Goal: Task Accomplishment & Management: Use online tool/utility

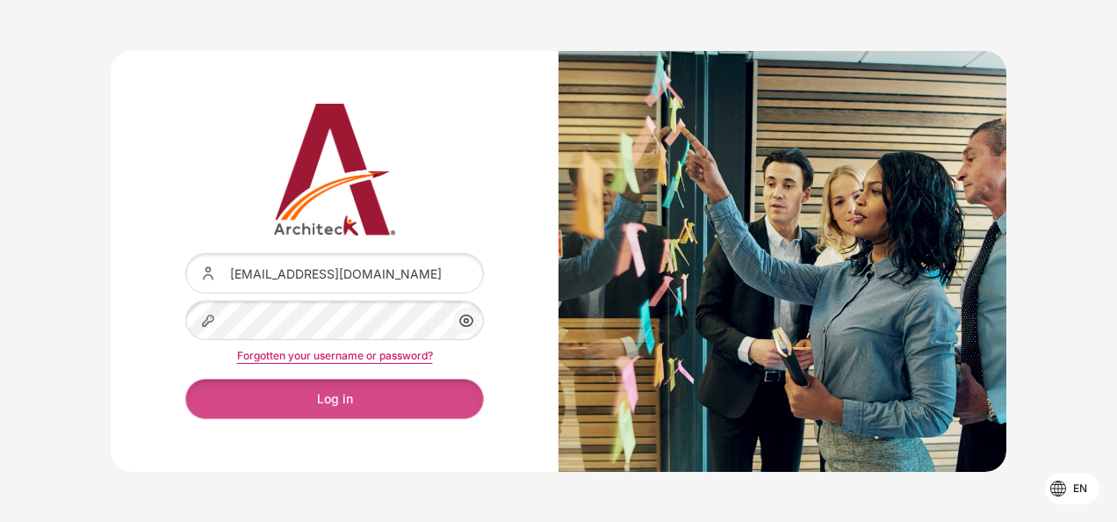
click at [425, 403] on button "Log in" at bounding box center [334, 398] width 299 height 40
